Goal: Task Accomplishment & Management: Complete application form

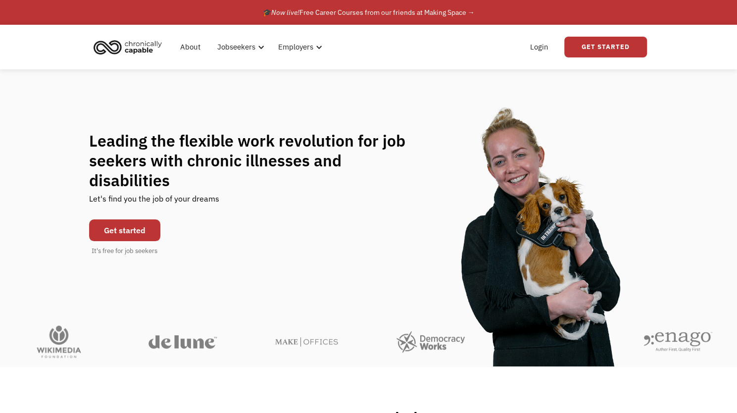
click at [142, 219] on link "Get started" at bounding box center [124, 230] width 71 height 22
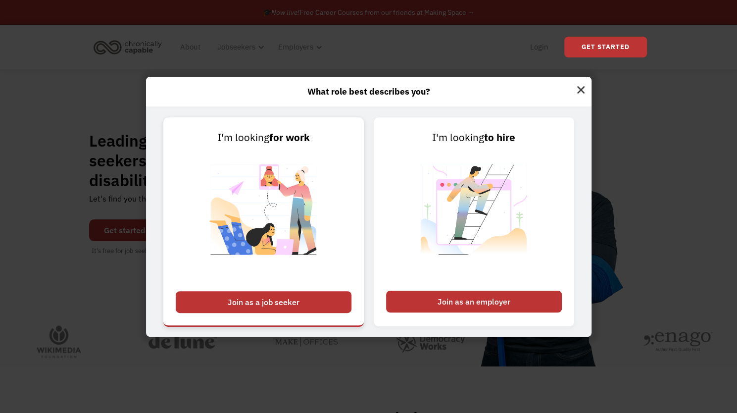
click at [338, 298] on div "Join as a job seeker" at bounding box center [264, 302] width 176 height 22
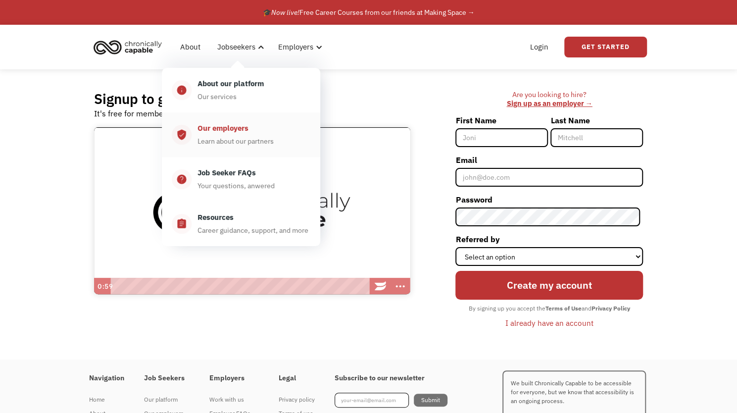
click at [244, 132] on div "Our employers" at bounding box center [222, 128] width 51 height 12
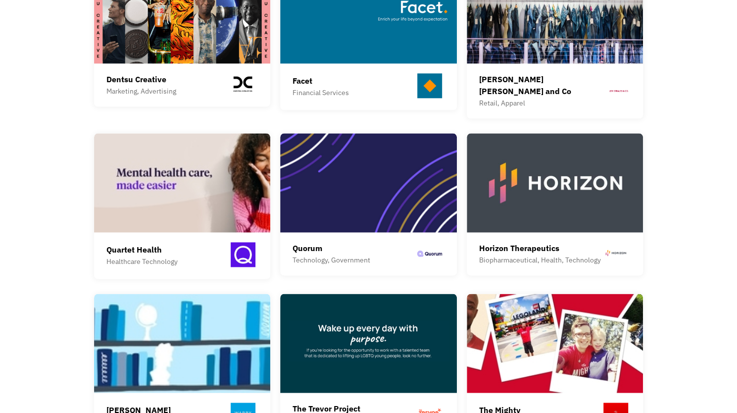
scroll to position [650, 0]
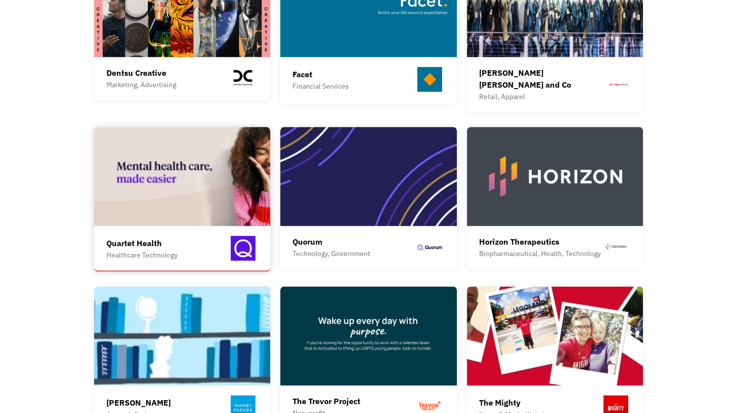
click at [159, 198] on img at bounding box center [182, 176] width 177 height 99
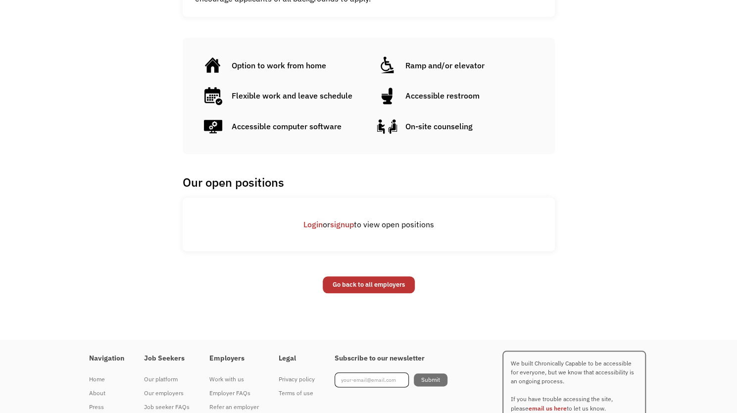
scroll to position [454, 0]
click at [350, 279] on link "Go back to all employers" at bounding box center [369, 284] width 92 height 17
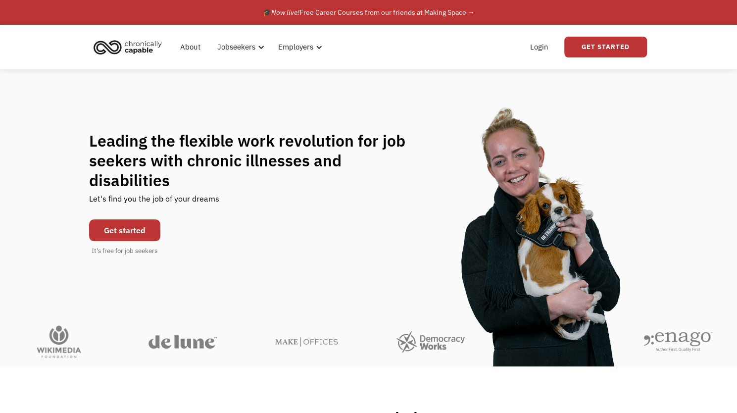
click at [124, 221] on link "Get started" at bounding box center [124, 230] width 71 height 22
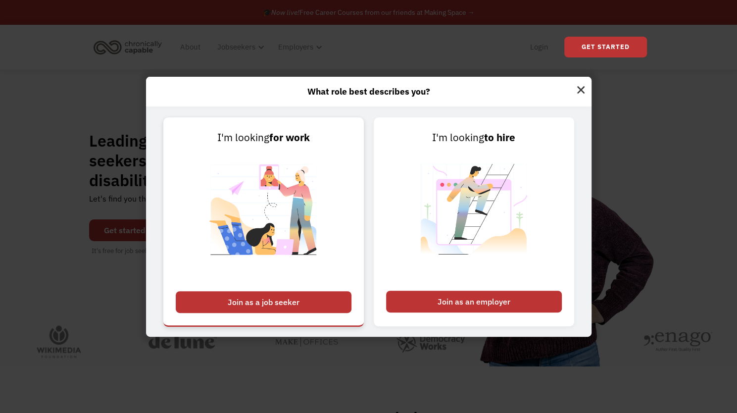
click at [222, 293] on div "Join as a job seeker" at bounding box center [264, 302] width 176 height 22
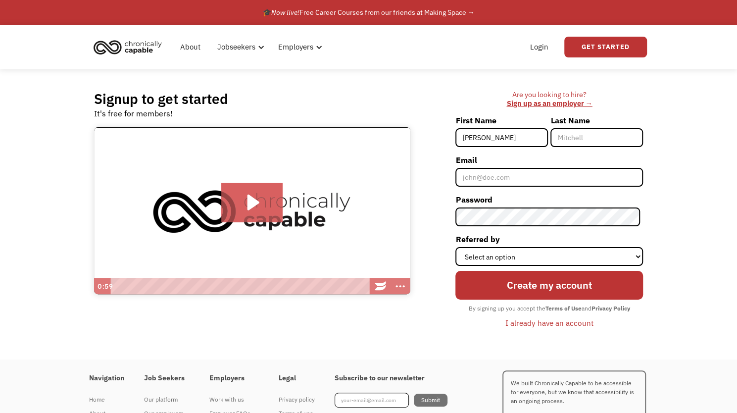
type input "Krista"
type input "Nash"
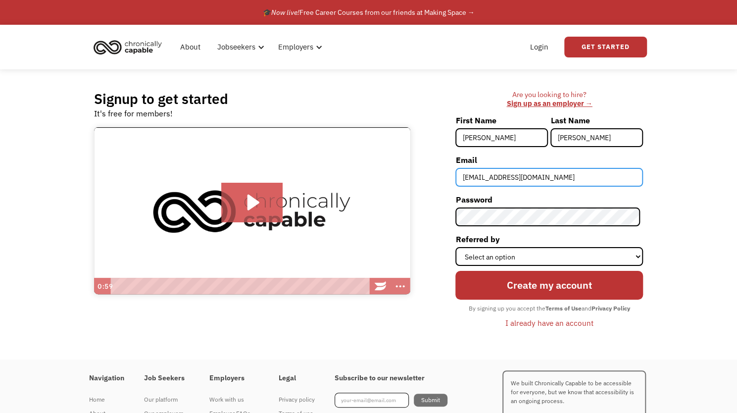
type input "knash96@gmail.com"
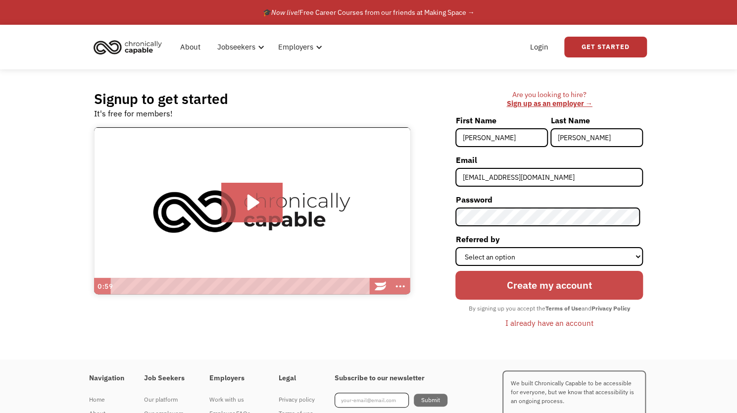
click at [515, 282] on input "Create my account" at bounding box center [549, 285] width 188 height 28
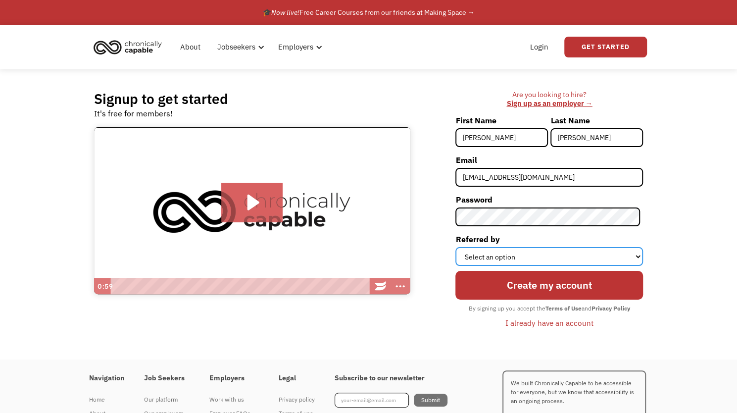
click at [558, 259] on select "Select an option Instagram Facebook Twitter Search Engine News Article Word of …" at bounding box center [549, 256] width 188 height 19
click at [458, 247] on select "Select an option Instagram Facebook Twitter Search Engine News Article Word of …" at bounding box center [549, 256] width 188 height 19
click at [542, 258] on select "Select an option Instagram Facebook Twitter Search Engine News Article Word of …" at bounding box center [549, 256] width 188 height 19
select select "Search Engine"
click at [458, 247] on select "Select an option Instagram Facebook Twitter Search Engine News Article Word of …" at bounding box center [549, 256] width 188 height 19
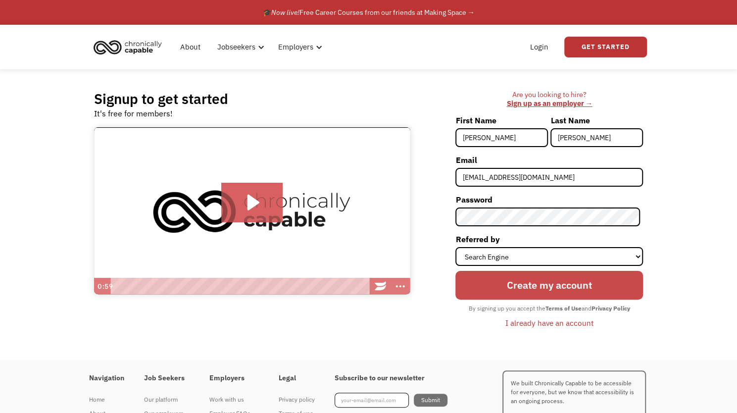
click at [529, 281] on input "Create my account" at bounding box center [549, 285] width 188 height 28
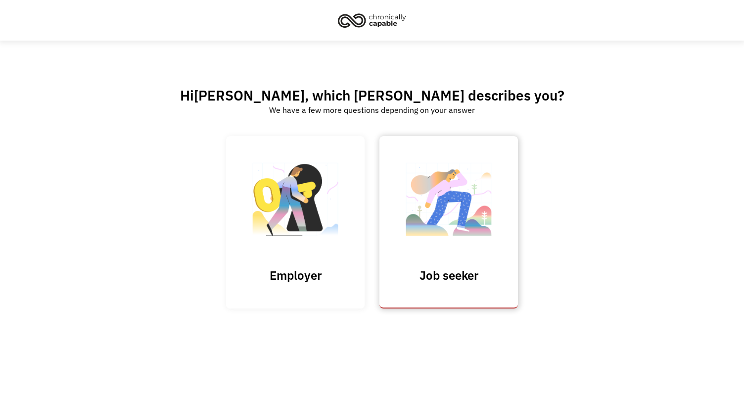
click at [411, 250] on img at bounding box center [448, 204] width 99 height 96
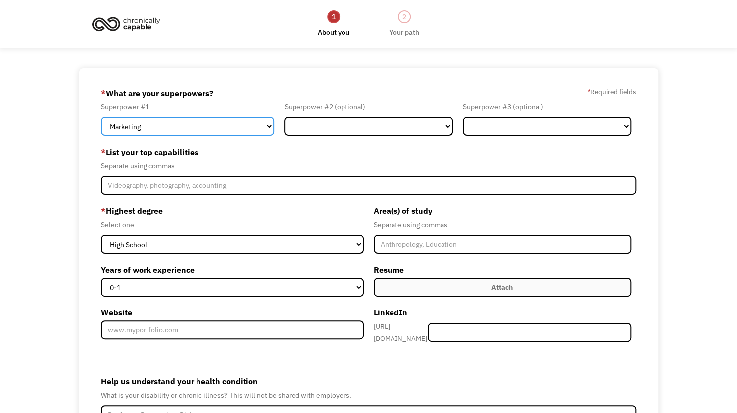
click at [244, 132] on select "Marketing Human Resources Finance Technology Operations Sales Industrial & Manu…" at bounding box center [187, 126] width 173 height 19
select select "Healthcare"
click at [101, 117] on select "Marketing Human Resources Finance Technology Operations Sales Industrial & Manu…" at bounding box center [187, 126] width 173 height 19
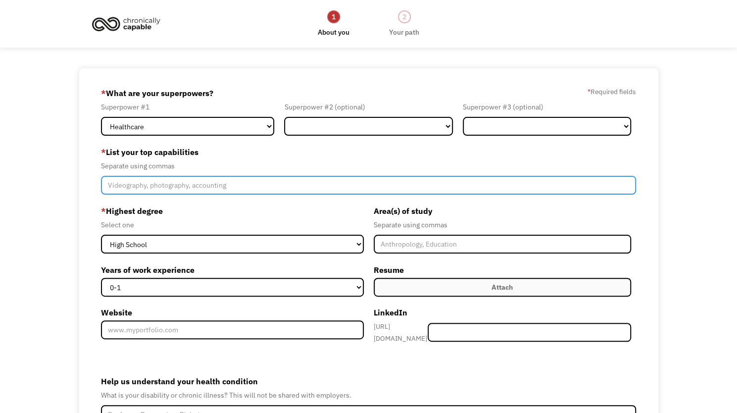
click at [267, 185] on input "Member-Create-Step1" at bounding box center [368, 185] width 535 height 19
type input "Nursing, Auditing, Utilization management"
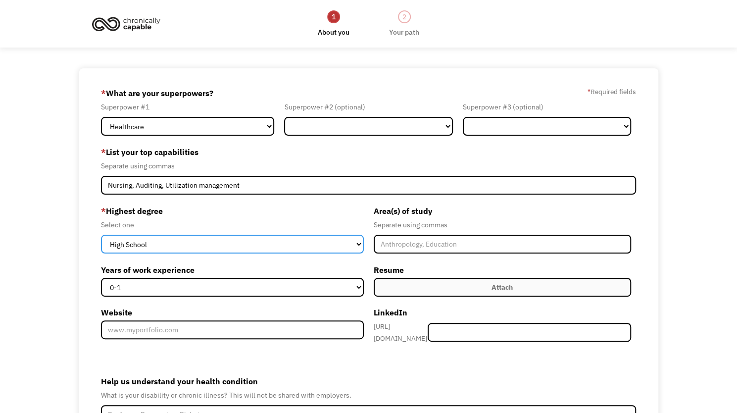
click at [223, 248] on select "High School Associates Bachelors Master's PhD" at bounding box center [232, 244] width 262 height 19
select select "bachelors"
click at [101, 235] on select "High School Associates Bachelors Master's PhD" at bounding box center [232, 244] width 262 height 19
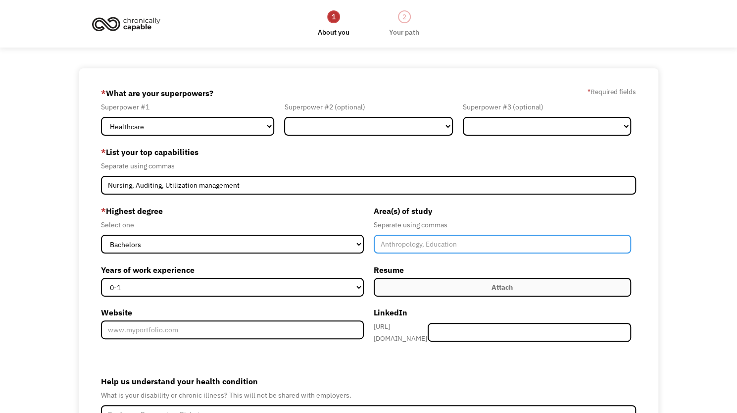
click at [382, 245] on input "Member-Create-Step1" at bounding box center [502, 244] width 257 height 19
type input "Nursing"
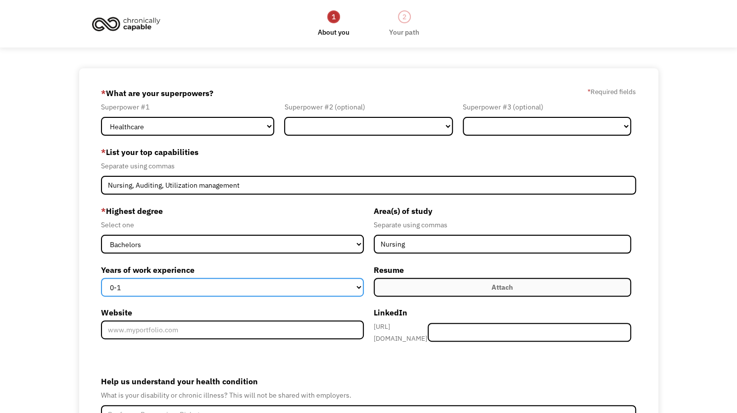
click at [308, 284] on select "0-1 2-4 5-10 11-15 15+" at bounding box center [232, 287] width 262 height 19
select select "5-10"
click at [101, 278] on select "0-1 2-4 5-10 11-15 15+" at bounding box center [232, 287] width 262 height 19
click at [425, 282] on label "Attach" at bounding box center [502, 287] width 257 height 19
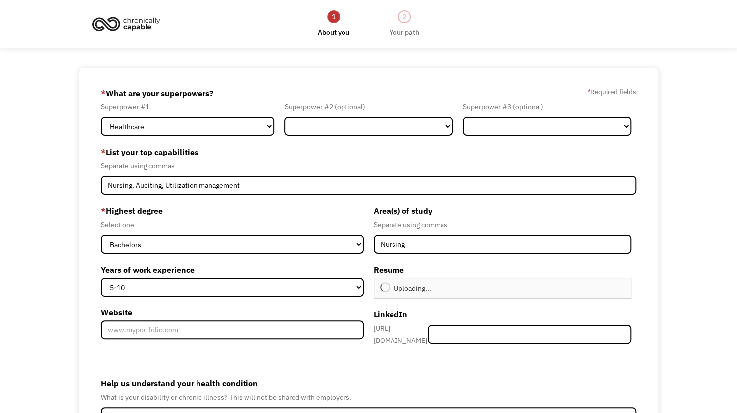
type input "Continue"
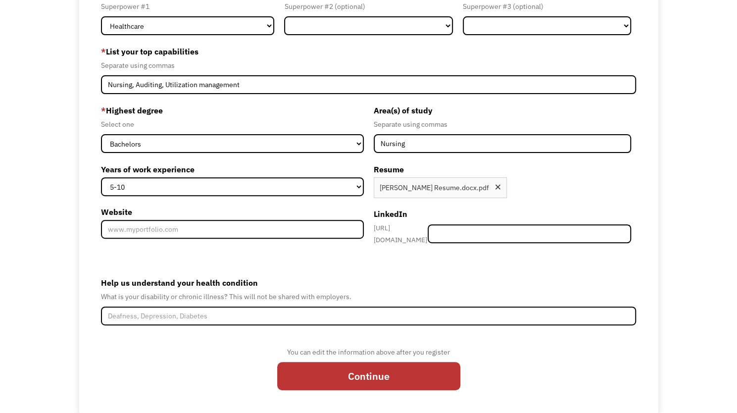
scroll to position [101, 0]
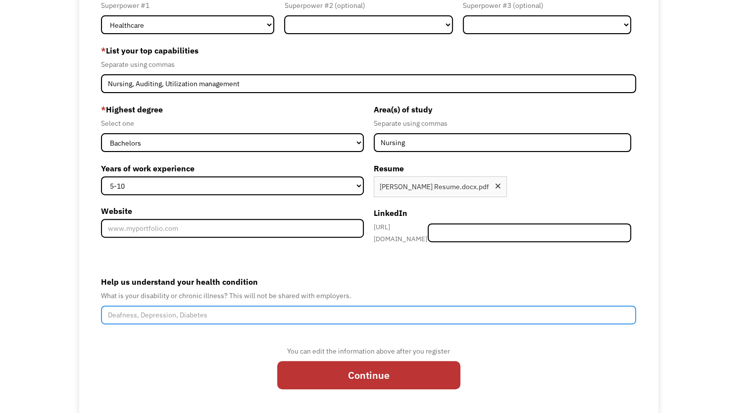
click at [258, 305] on input "Help us understand your health condition" at bounding box center [368, 314] width 535 height 19
type input "f"
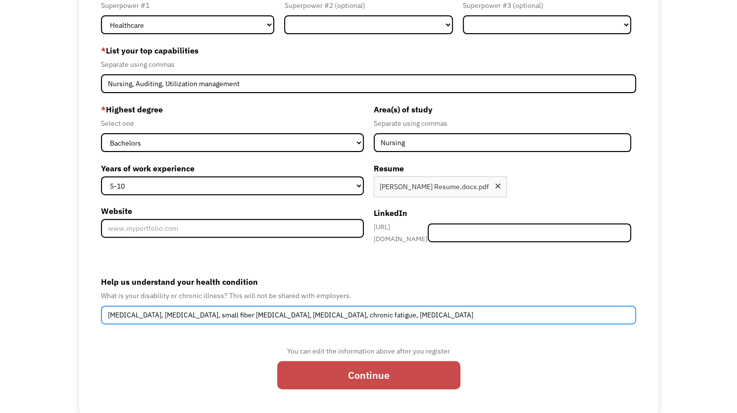
type input "Fibromyalgia, dysautonomia, small fiber neuropathy, insomnia, chronic fatigue, …"
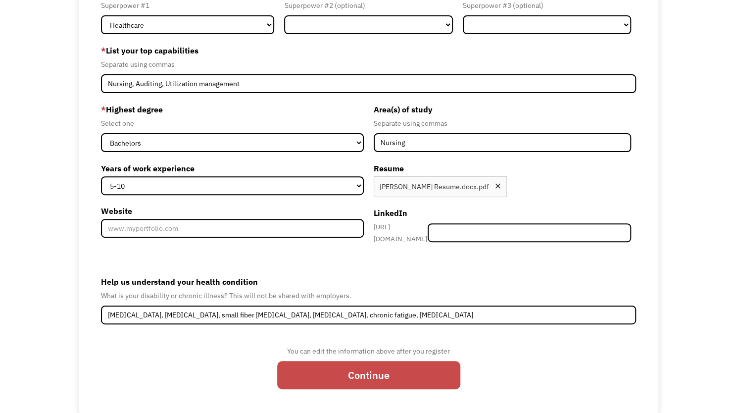
click at [337, 364] on input "Continue" at bounding box center [368, 375] width 183 height 28
type input "Please wait..."
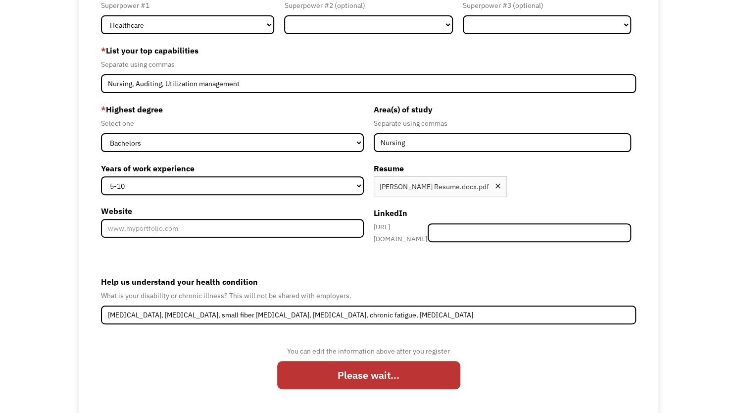
scroll to position [0, 0]
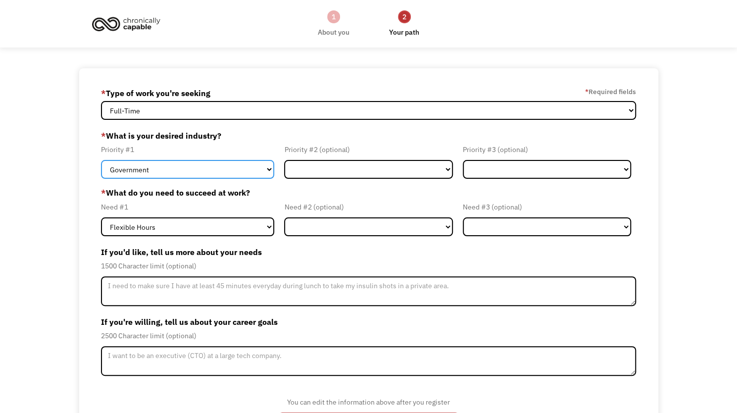
click at [217, 166] on select "Government Finance & Insurance Health & Social Care Tech & Engineering Creative…" at bounding box center [187, 169] width 173 height 19
select select "Health & Social Care"
click at [101, 160] on select "Government Finance & Insurance Health & Social Care Tech & Engineering Creative…" at bounding box center [187, 169] width 173 height 19
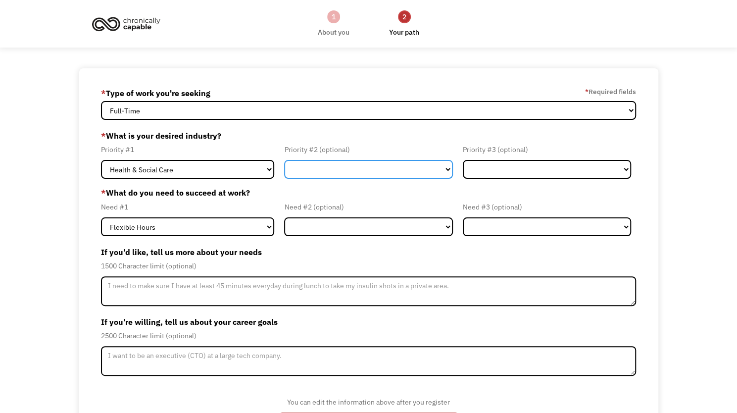
click at [315, 171] on select "Government Finance & Insurance Health & Social Care Tech & Engineering Creative…" at bounding box center [368, 169] width 168 height 19
select select "Finance & Insurance"
click at [284, 160] on select "Government Finance & Insurance Health & Social Care Tech & Engineering Creative…" at bounding box center [368, 169] width 168 height 19
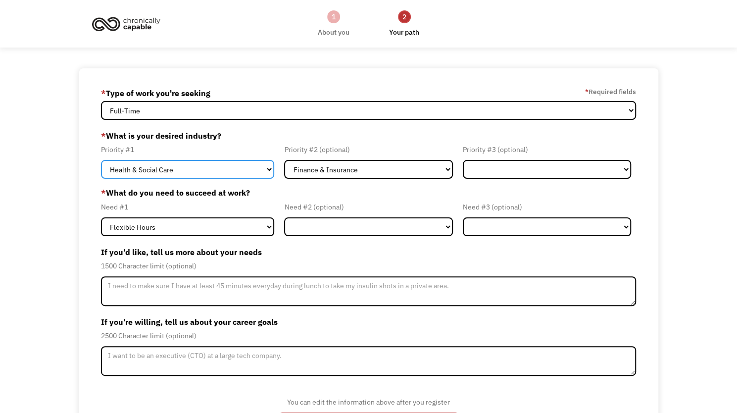
click at [248, 173] on select "Government Finance & Insurance Health & Social Care Tech & Engineering Creative…" at bounding box center [187, 169] width 173 height 19
select select "Finance & Insurance"
click at [101, 160] on select "Government Finance & Insurance Health & Social Care Tech & Engineering Creative…" at bounding box center [187, 169] width 173 height 19
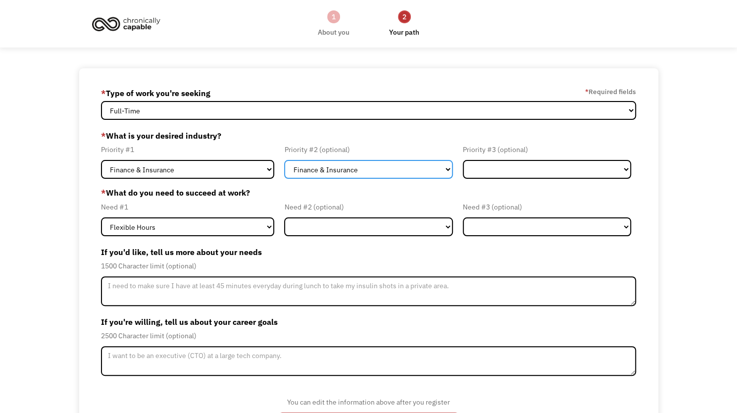
click at [303, 161] on select "Government Finance & Insurance Health & Social Care Tech & Engineering Creative…" at bounding box center [368, 169] width 168 height 19
select select "Health & Social Care"
click at [284, 160] on select "Government Finance & Insurance Health & Social Care Tech & Engineering Creative…" at bounding box center [368, 169] width 168 height 19
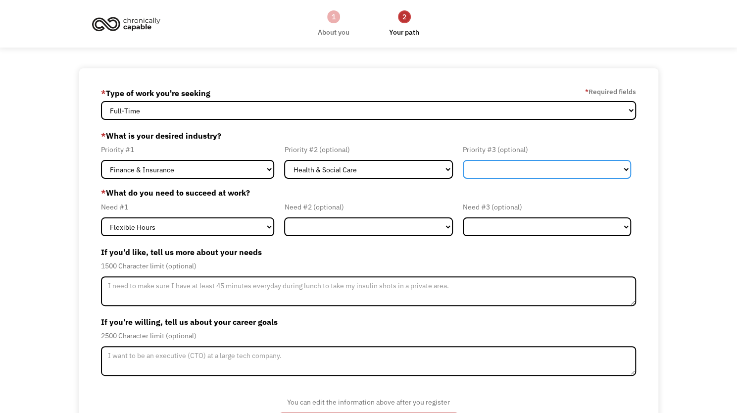
click at [495, 165] on select "Government Finance & Insurance Health & Social Care Tech & Engineering Creative…" at bounding box center [547, 169] width 168 height 19
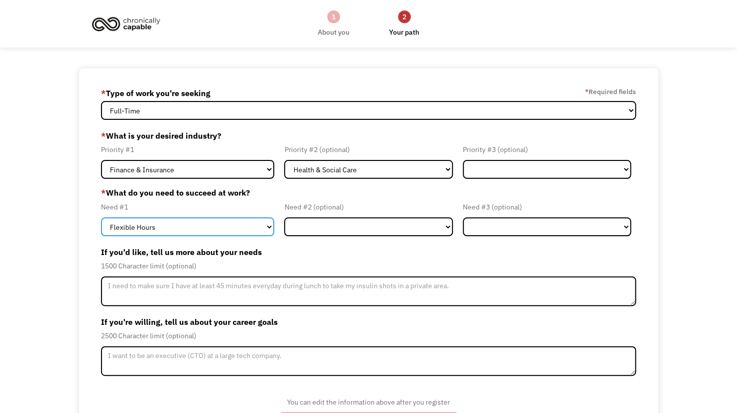
click at [195, 228] on select "Flexible Hours Remote Work Service Animal On-site Accommodations Visual Support…" at bounding box center [187, 226] width 173 height 19
select select "Remote Work"
click at [101, 217] on select "Flexible Hours Remote Work Service Animal On-site Accommodations Visual Support…" at bounding box center [187, 226] width 173 height 19
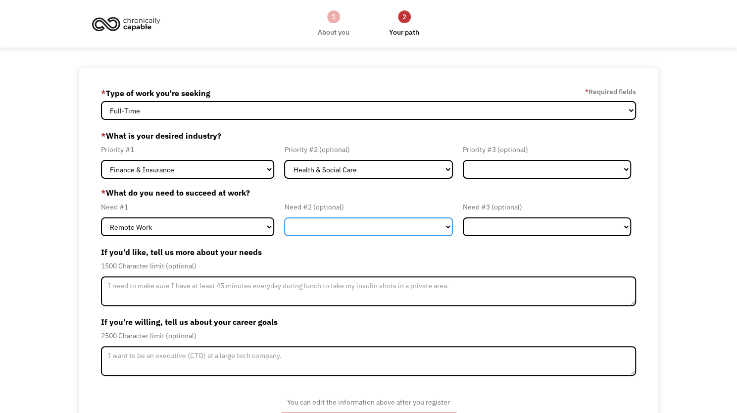
click at [346, 225] on select "Flexible Hours Remote Work Service Animal On-site Accommodations Visual Support…" at bounding box center [368, 226] width 168 height 19
select select "On-site Accommodations"
click at [284, 217] on select "Flexible Hours Remote Work Service Animal On-site Accommodations Visual Support…" at bounding box center [368, 226] width 168 height 19
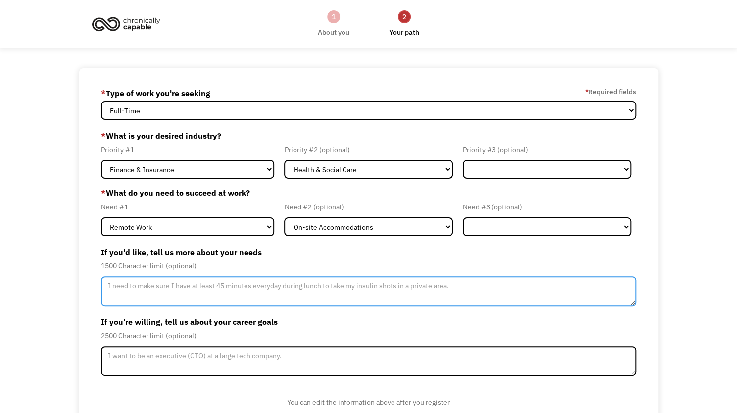
click at [293, 288] on textarea "Member-Update-Form-Step2" at bounding box center [368, 291] width 535 height 30
type textarea "Need to at least have a designated break for lunch"
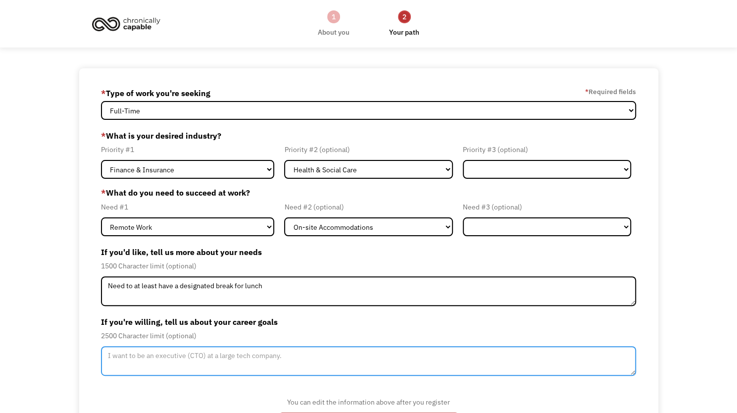
click at [268, 365] on textarea "Member-Update-Form-Step2" at bounding box center [368, 361] width 535 height 30
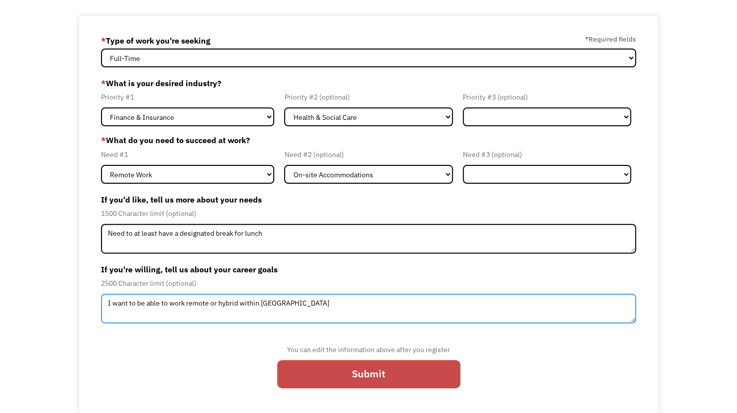
type textarea "I want to be able to work remote or hybrid within DC"
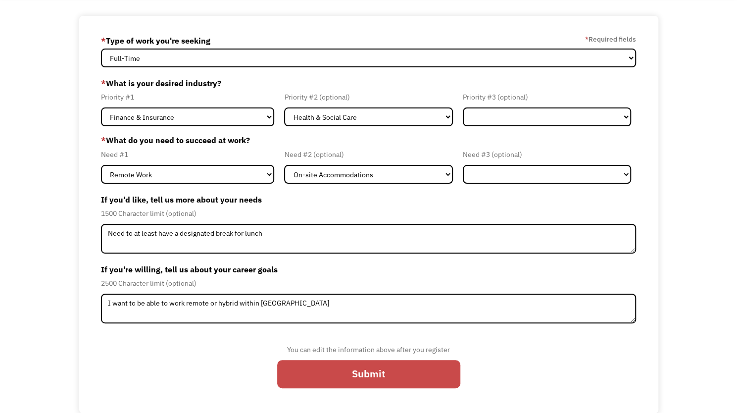
click at [331, 374] on input "Submit" at bounding box center [368, 374] width 183 height 28
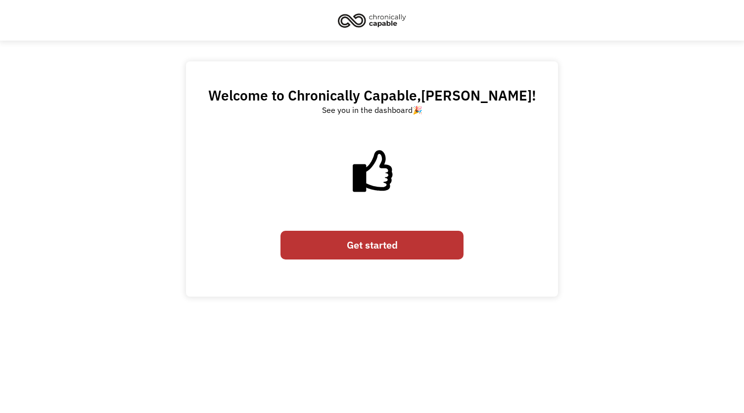
click at [372, 250] on link "Get started" at bounding box center [372, 245] width 183 height 28
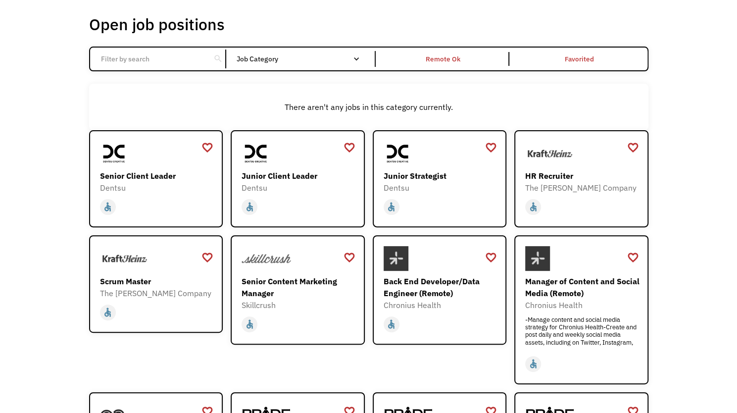
scroll to position [51, 0]
click at [589, 197] on div "home slow_motion_video accessible [DATE] not_interested supervisor_account reco…" at bounding box center [582, 205] width 115 height 23
click at [442, 179] on div "Junior Strategist" at bounding box center [440, 176] width 115 height 12
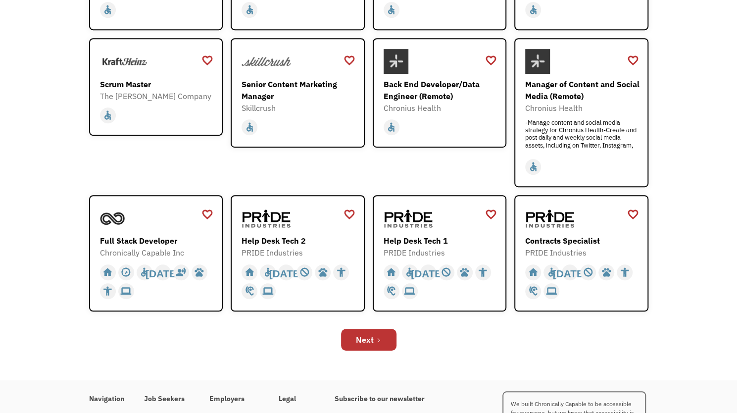
scroll to position [249, 0]
click at [452, 253] on div "PRIDE Industries" at bounding box center [440, 252] width 115 height 12
click at [385, 339] on link "Next" at bounding box center [368, 339] width 55 height 22
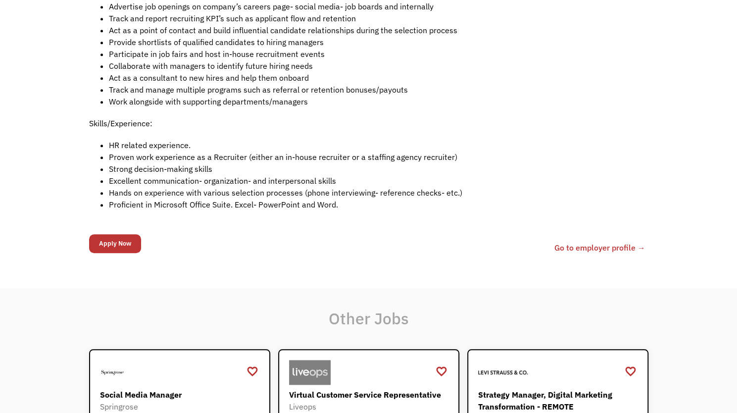
scroll to position [406, 0]
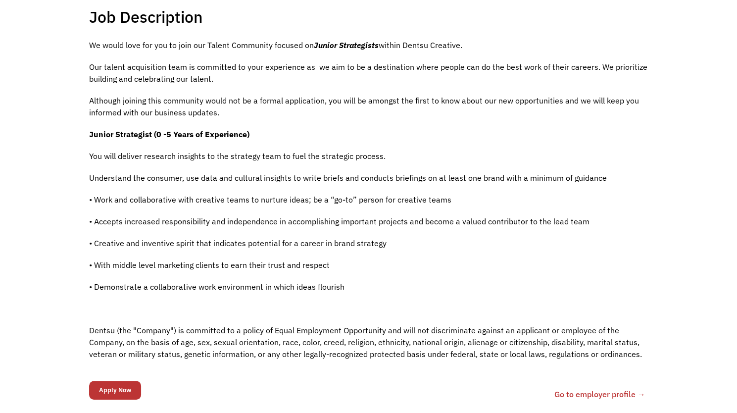
scroll to position [226, 0]
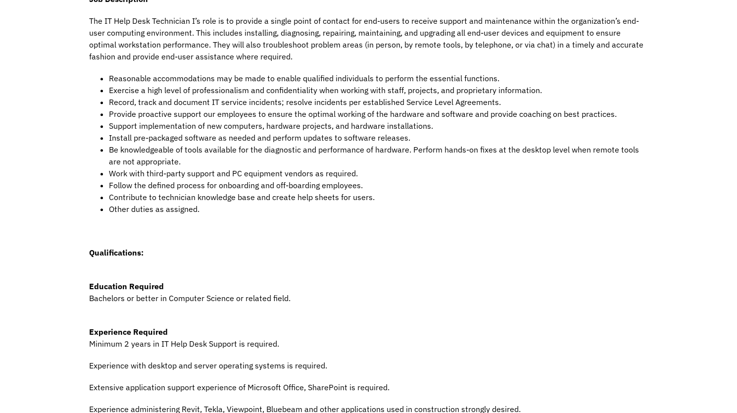
scroll to position [267, 0]
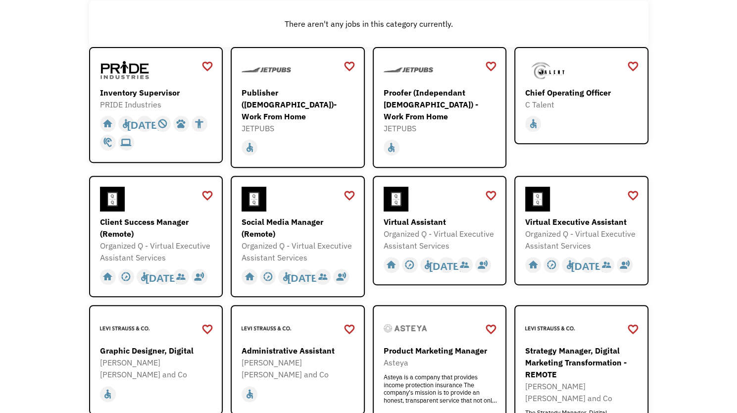
scroll to position [156, 0]
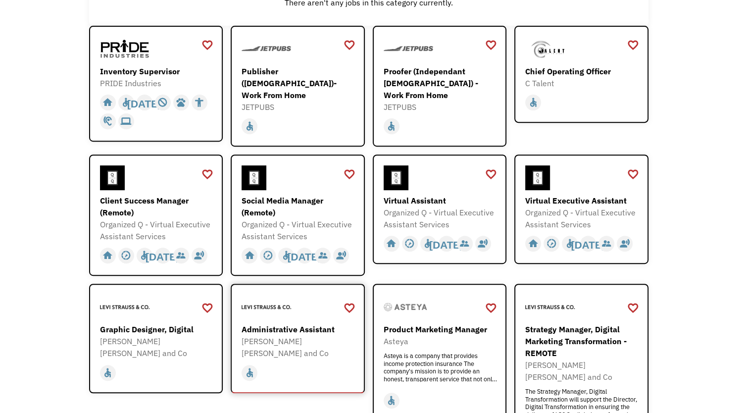
click at [282, 300] on img at bounding box center [265, 306] width 49 height 25
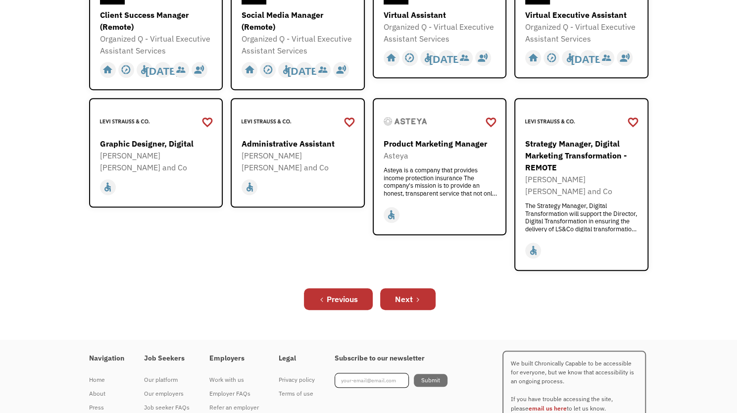
scroll to position [342, 0]
click at [401, 287] on link "Next" at bounding box center [407, 298] width 55 height 22
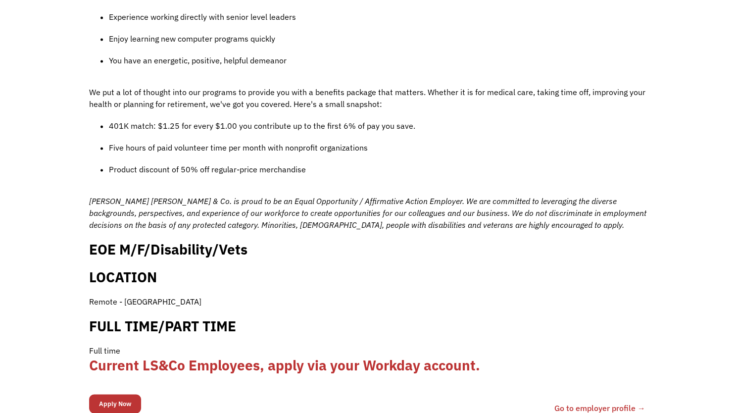
scroll to position [841, 0]
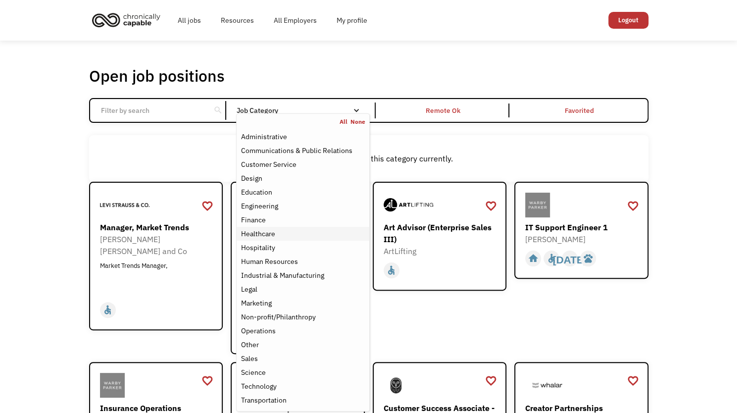
click at [294, 232] on div "Healthcare" at bounding box center [302, 234] width 124 height 12
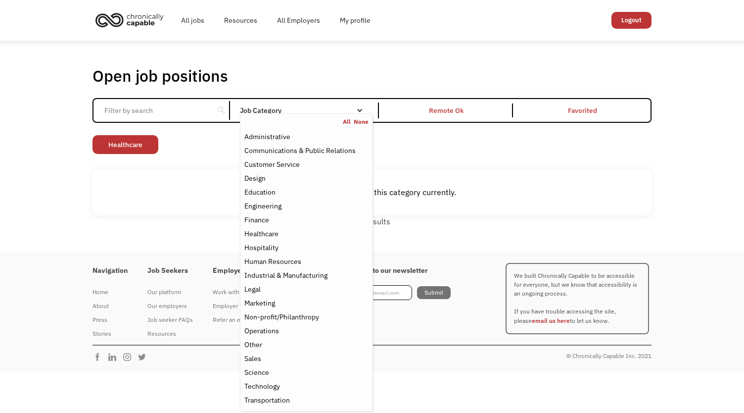
click at [595, 162] on div "Open job positions You have X liked items Search search Filter by category Admi…" at bounding box center [372, 146] width 559 height 161
click at [261, 371] on div "Science" at bounding box center [256, 372] width 25 height 12
click at [438, 168] on div "Open job positions You have X liked items Search search Filter by category Admi…" at bounding box center [372, 146] width 559 height 161
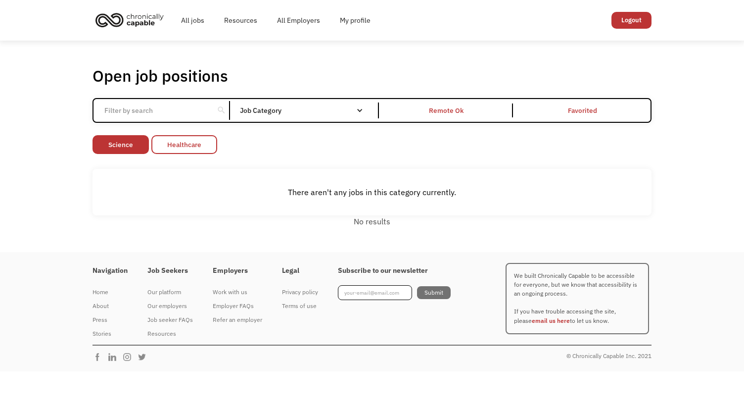
click at [184, 147] on link "Healthcare" at bounding box center [184, 144] width 66 height 19
click at [132, 145] on link "Science" at bounding box center [121, 144] width 56 height 19
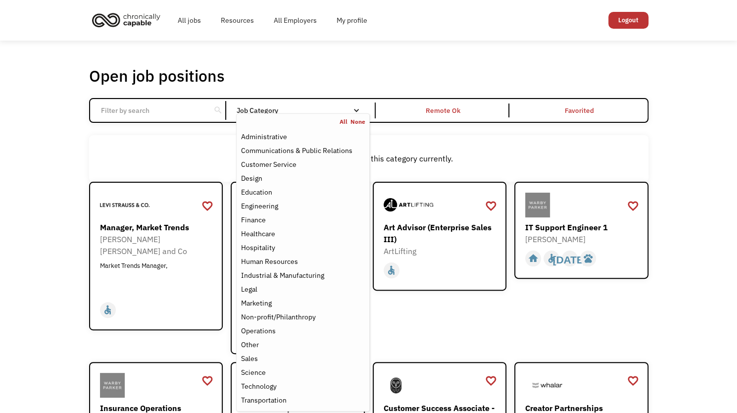
click at [346, 108] on div "Job Category" at bounding box center [302, 110] width 133 height 7
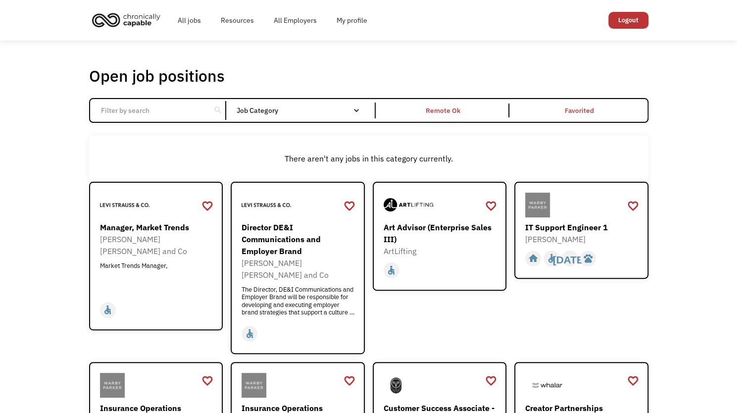
click at [354, 111] on div "Email Form" at bounding box center [356, 110] width 7 height 7
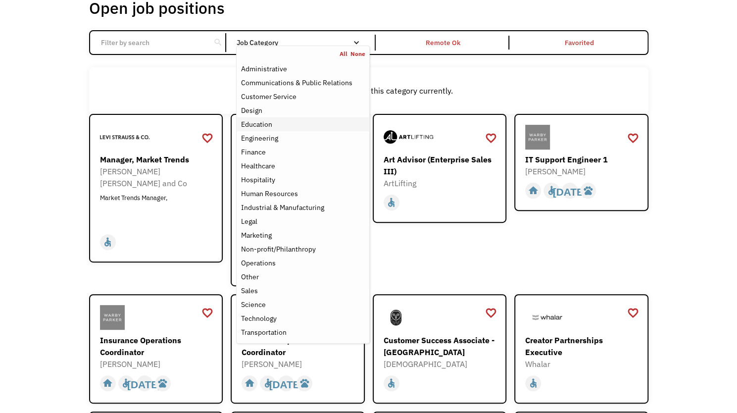
scroll to position [70, 0]
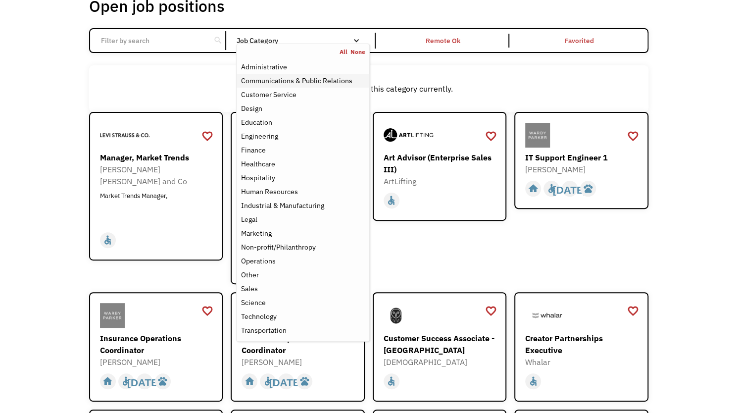
click at [322, 85] on div "Communications & Public Relations" at bounding box center [295, 81] width 111 height 12
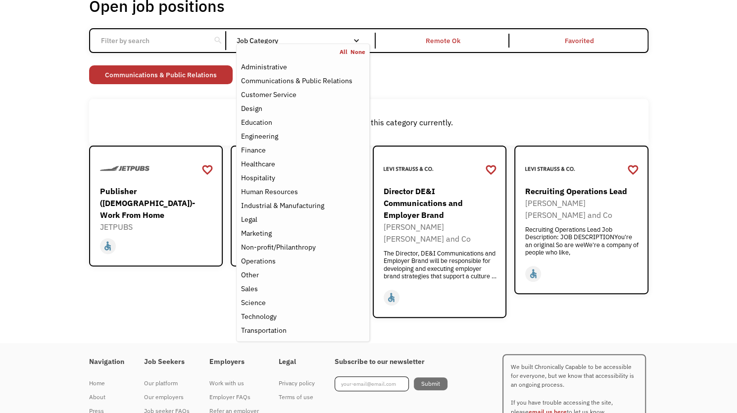
click at [708, 99] on div "Open job positions You have X liked items Search search Filter by category Admi…" at bounding box center [368, 157] width 737 height 372
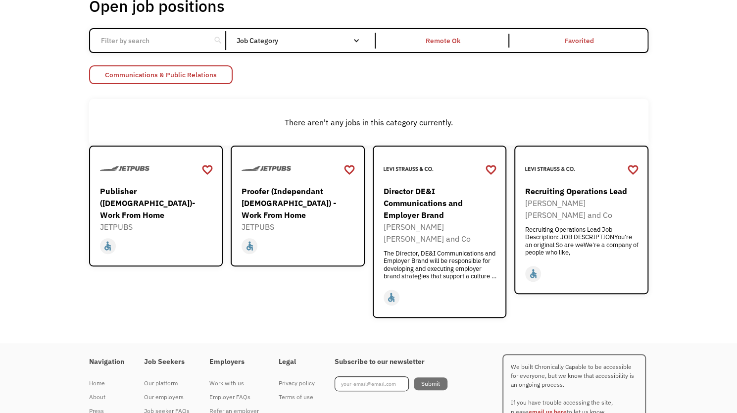
click at [209, 70] on link "Communications & Public Relations" at bounding box center [160, 74] width 143 height 19
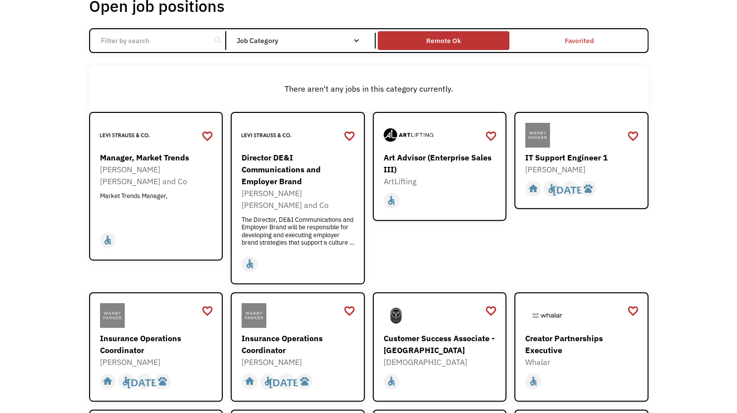
click at [468, 34] on div "Remote Ok" at bounding box center [444, 41] width 132 height 14
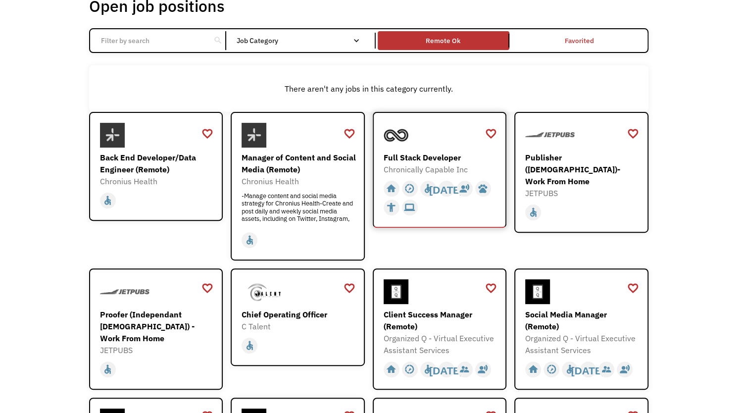
click at [450, 157] on div "Full Stack Developer" at bounding box center [440, 157] width 115 height 12
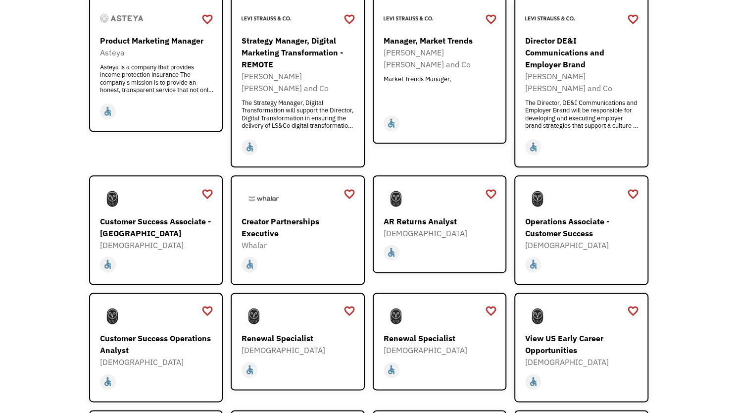
scroll to position [590, 0]
click at [574, 238] on div "[DEMOGRAPHIC_DATA]" at bounding box center [582, 244] width 115 height 12
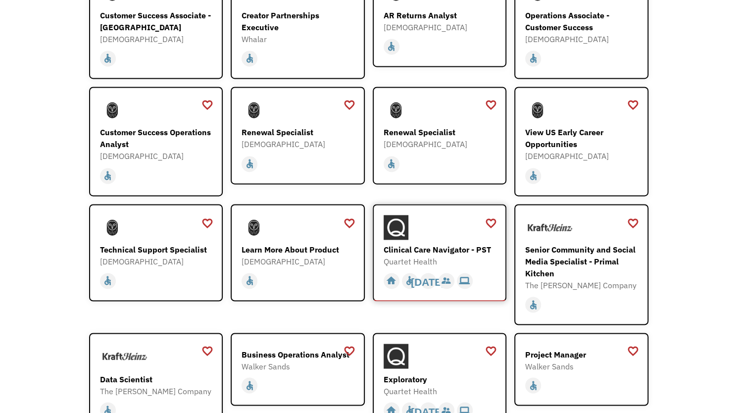
click at [465, 225] on div at bounding box center [440, 227] width 115 height 25
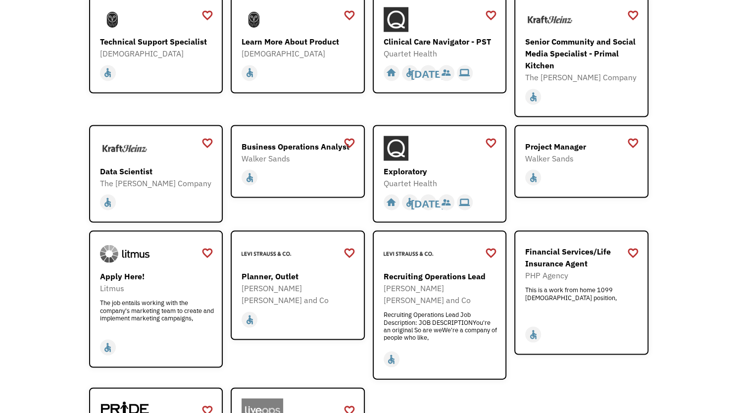
scroll to position [1252, 0]
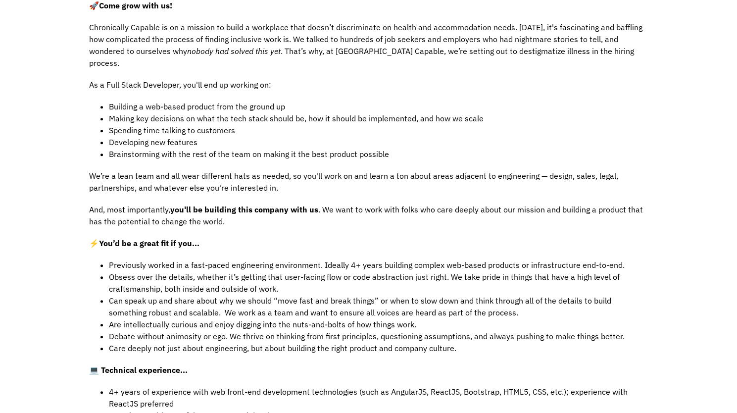
scroll to position [240, 0]
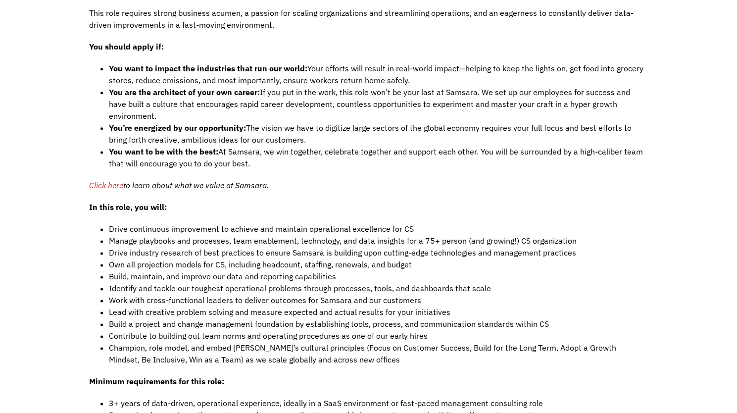
scroll to position [685, 0]
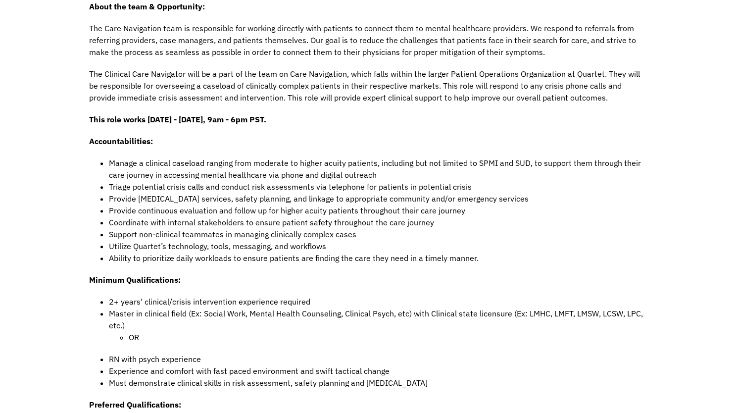
scroll to position [381, 0]
